Goal: Answer question/provide support: Share knowledge or assist other users

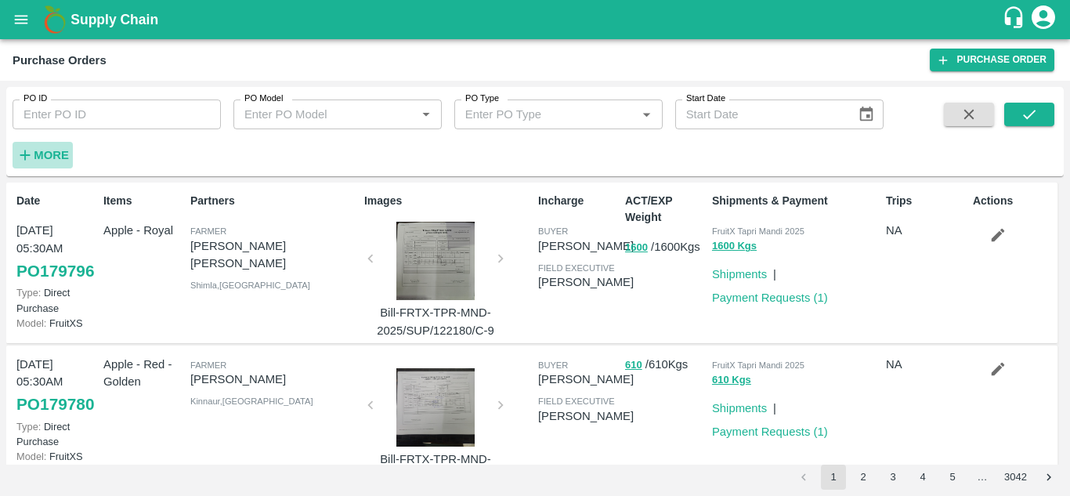
click at [37, 157] on strong "More" at bounding box center [51, 155] width 35 height 13
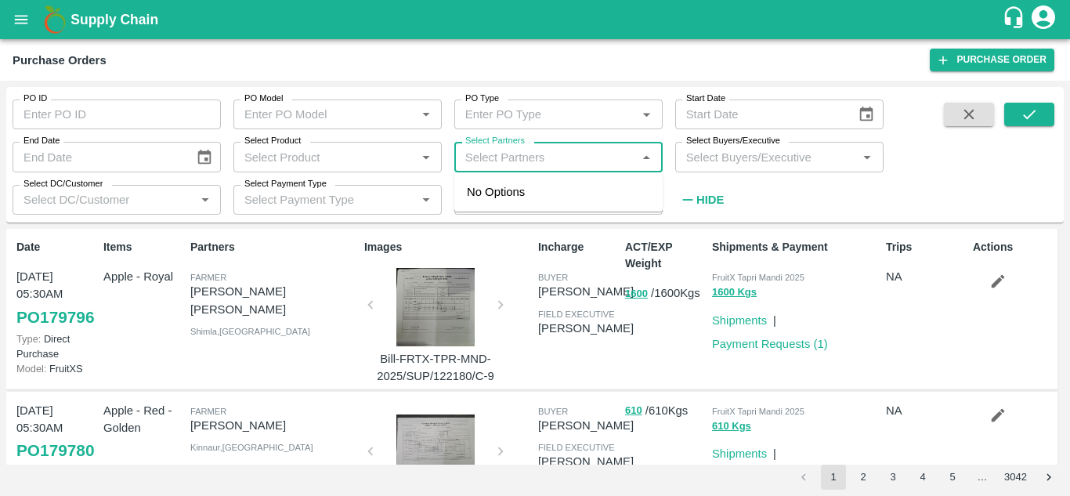
click at [482, 152] on input "Select Partners" at bounding box center [545, 156] width 173 height 20
paste input "9816048362"
type input "9816048362"
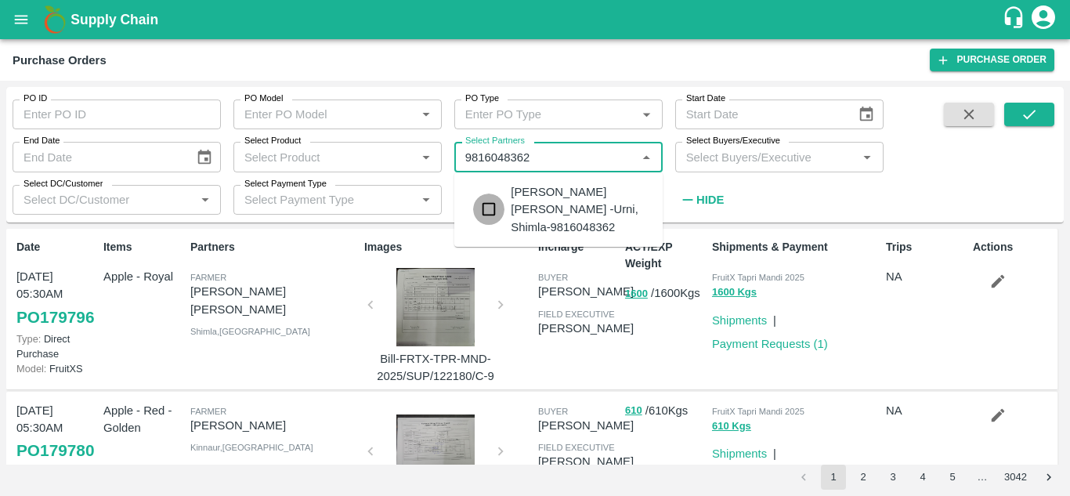
click at [500, 201] on input "checkbox" at bounding box center [488, 208] width 31 height 31
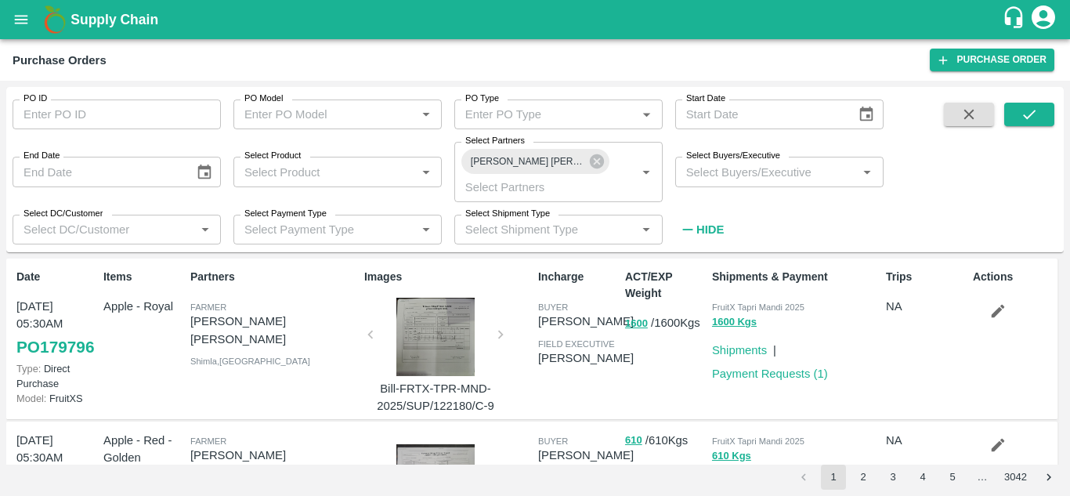
click at [1047, 20] on icon "account of current user" at bounding box center [1043, 16] width 23 height 23
click at [1040, 20] on div at bounding box center [535, 248] width 1070 height 496
click at [1015, 16] on icon "customer-support" at bounding box center [1013, 16] width 23 height 23
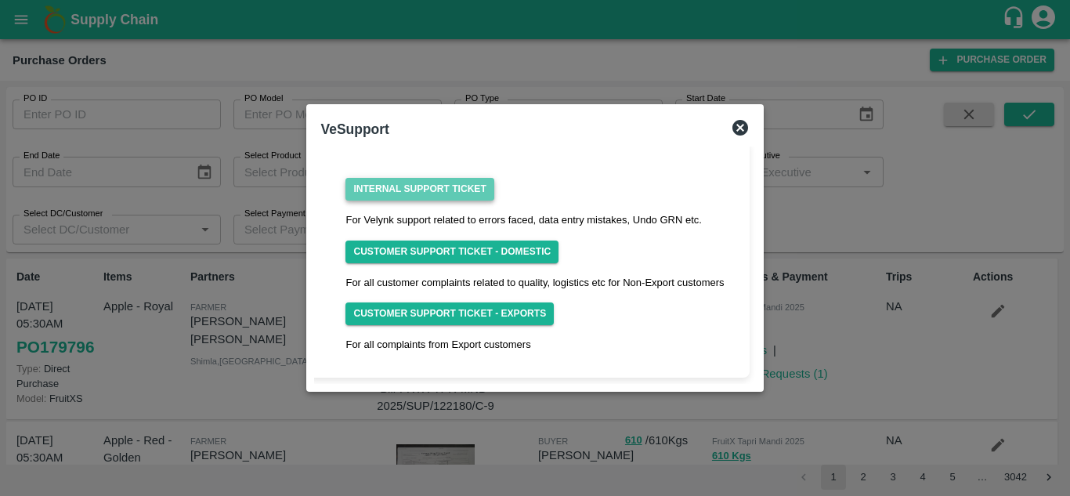
click at [414, 185] on link "Internal Support Ticket" at bounding box center [419, 189] width 148 height 23
